Goal: Use online tool/utility: Utilize a website feature to perform a specific function

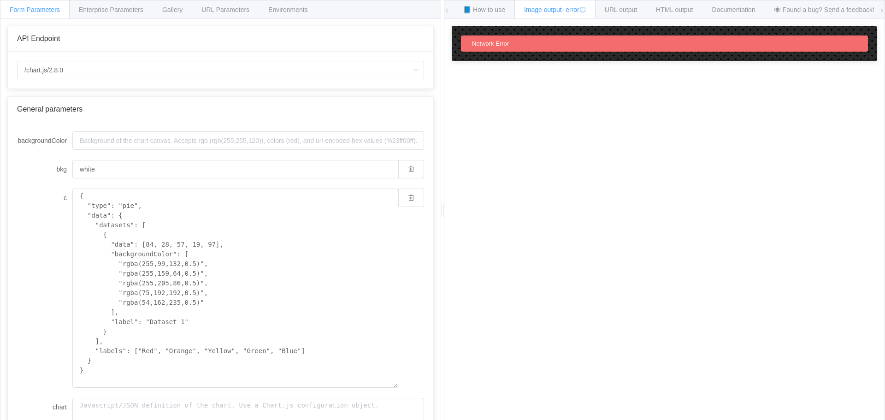
click at [488, 45] on span "Network Error" at bounding box center [490, 43] width 37 height 7
click at [113, 8] on span "Enterprise Parameters" at bounding box center [111, 9] width 65 height 7
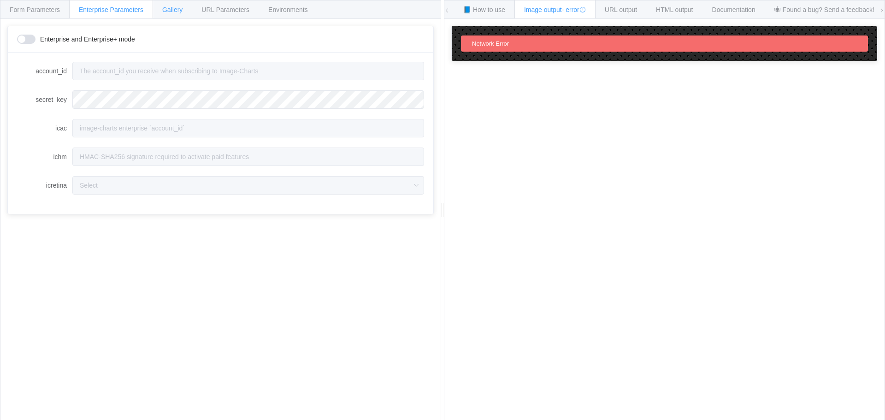
click at [171, 9] on span "Gallery" at bounding box center [172, 9] width 20 height 7
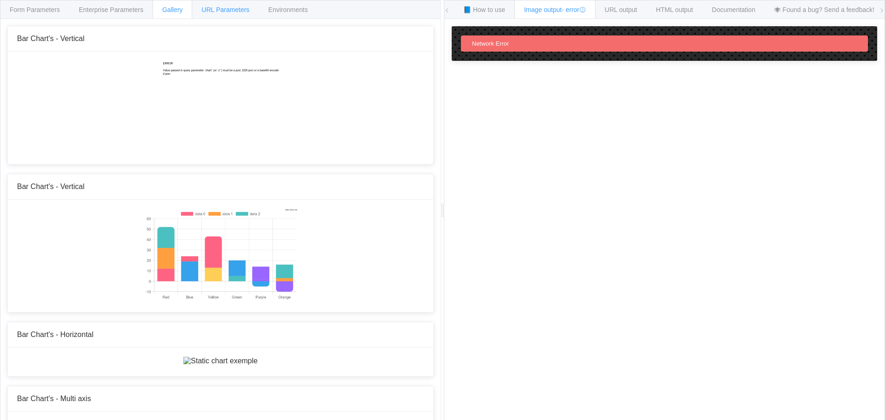
click at [214, 12] on span "URL Parameters" at bounding box center [225, 9] width 48 height 7
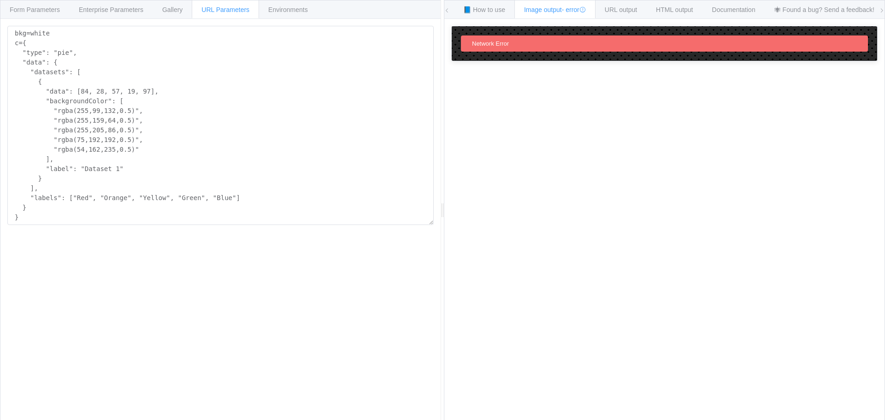
click at [194, 10] on div "URL Parameters" at bounding box center [225, 9] width 67 height 18
click at [162, 6] on span "Gallery" at bounding box center [172, 9] width 20 height 7
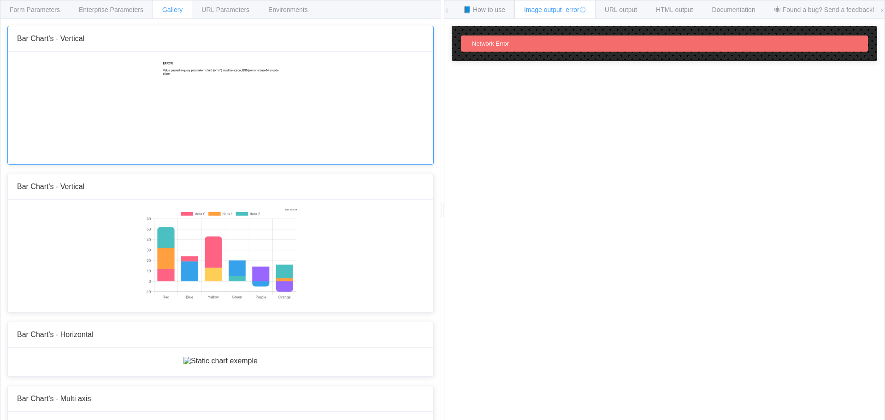
click at [201, 92] on img at bounding box center [221, 107] width 118 height 92
click at [230, 12] on span "URL Parameters" at bounding box center [225, 9] width 48 height 7
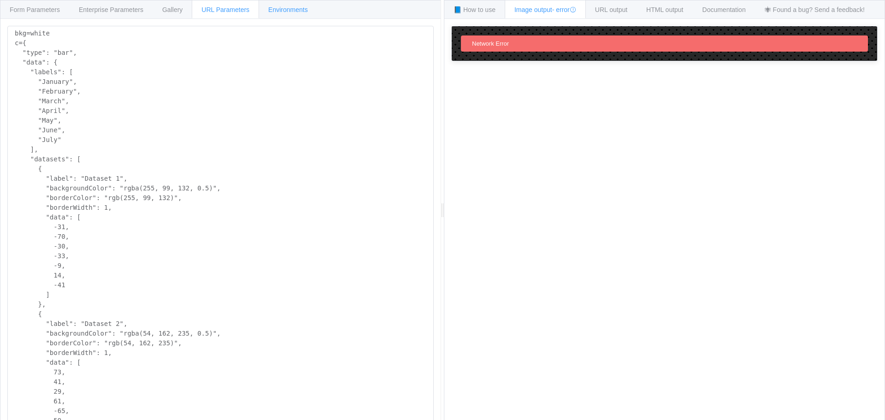
click at [277, 10] on span "Environments" at bounding box center [288, 9] width 40 height 7
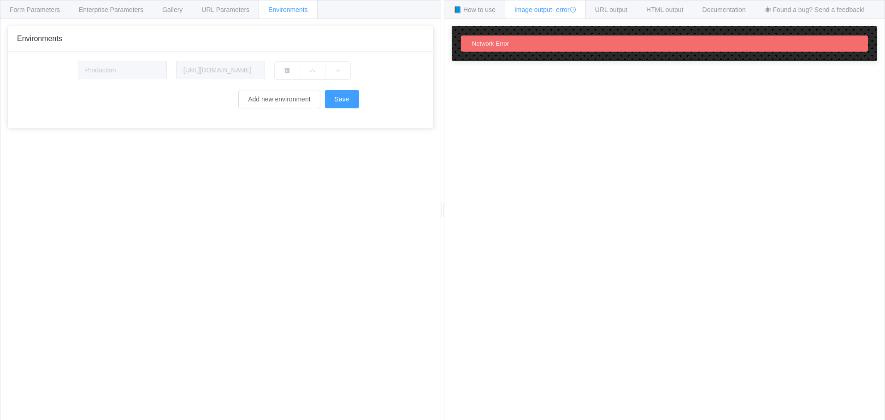
click at [455, 49] on div "Network Error" at bounding box center [664, 43] width 425 height 35
click at [469, 43] on div "Network Error" at bounding box center [490, 43] width 44 height 9
click at [50, 7] on span "Form Parameters" at bounding box center [35, 9] width 50 height 7
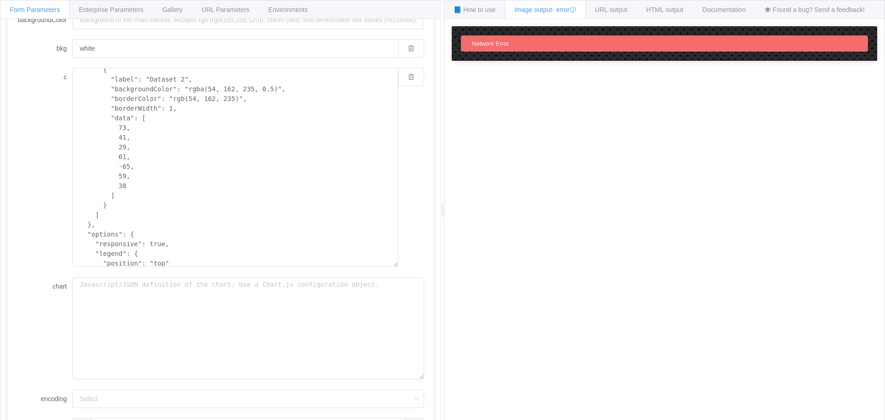
scroll to position [178, 0]
